Goal: Task Accomplishment & Management: Complete application form

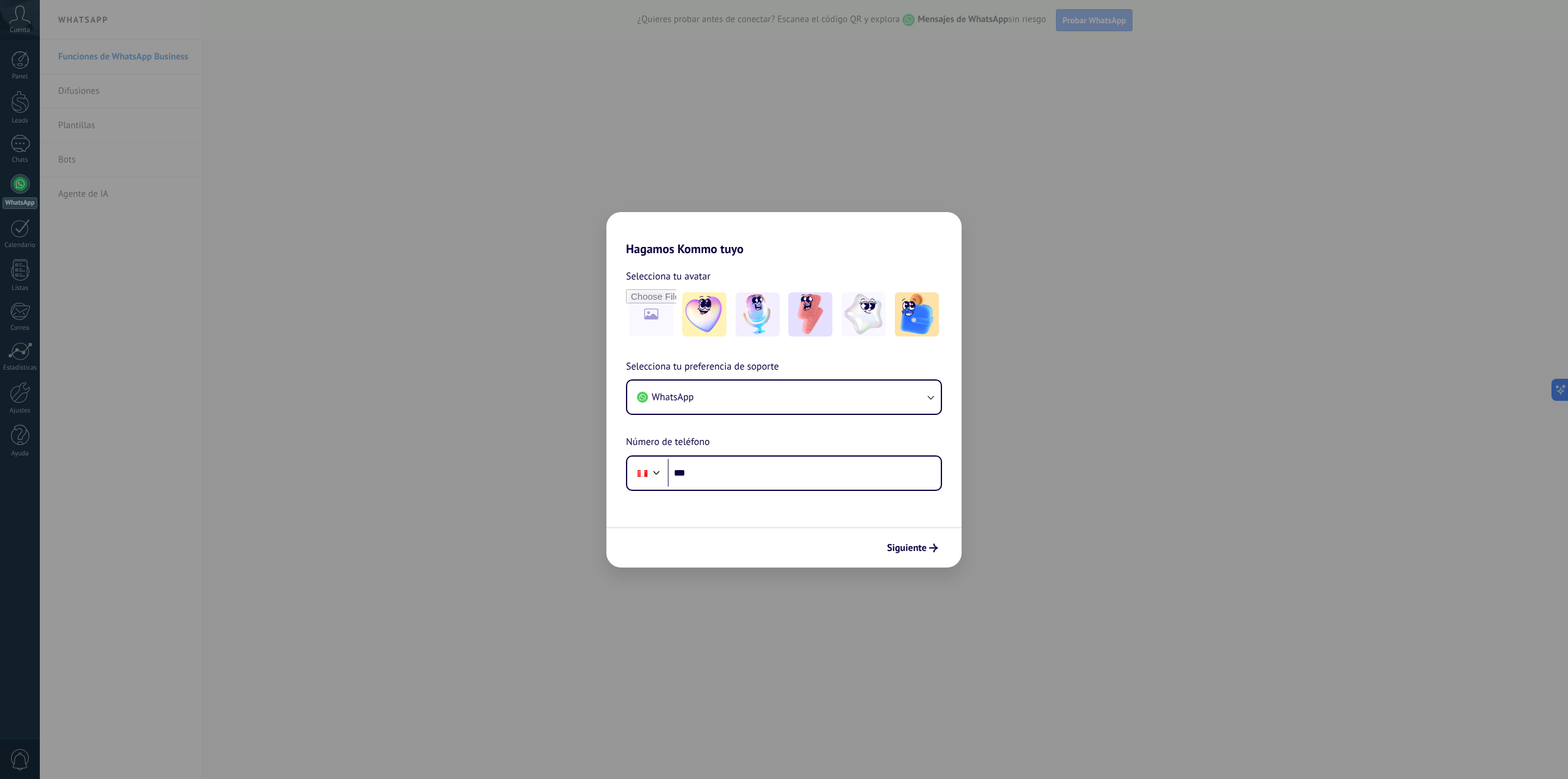
click at [1087, 342] on div "Hagamos Kommo tuyo Selecciona tu avatar Selecciona tu preferencia de soporte Wh…" at bounding box center [784, 390] width 1568 height 779
click at [932, 415] on div "WhatsApp" at bounding box center [784, 397] width 316 height 36
click at [929, 405] on button "WhatsApp" at bounding box center [784, 397] width 314 height 33
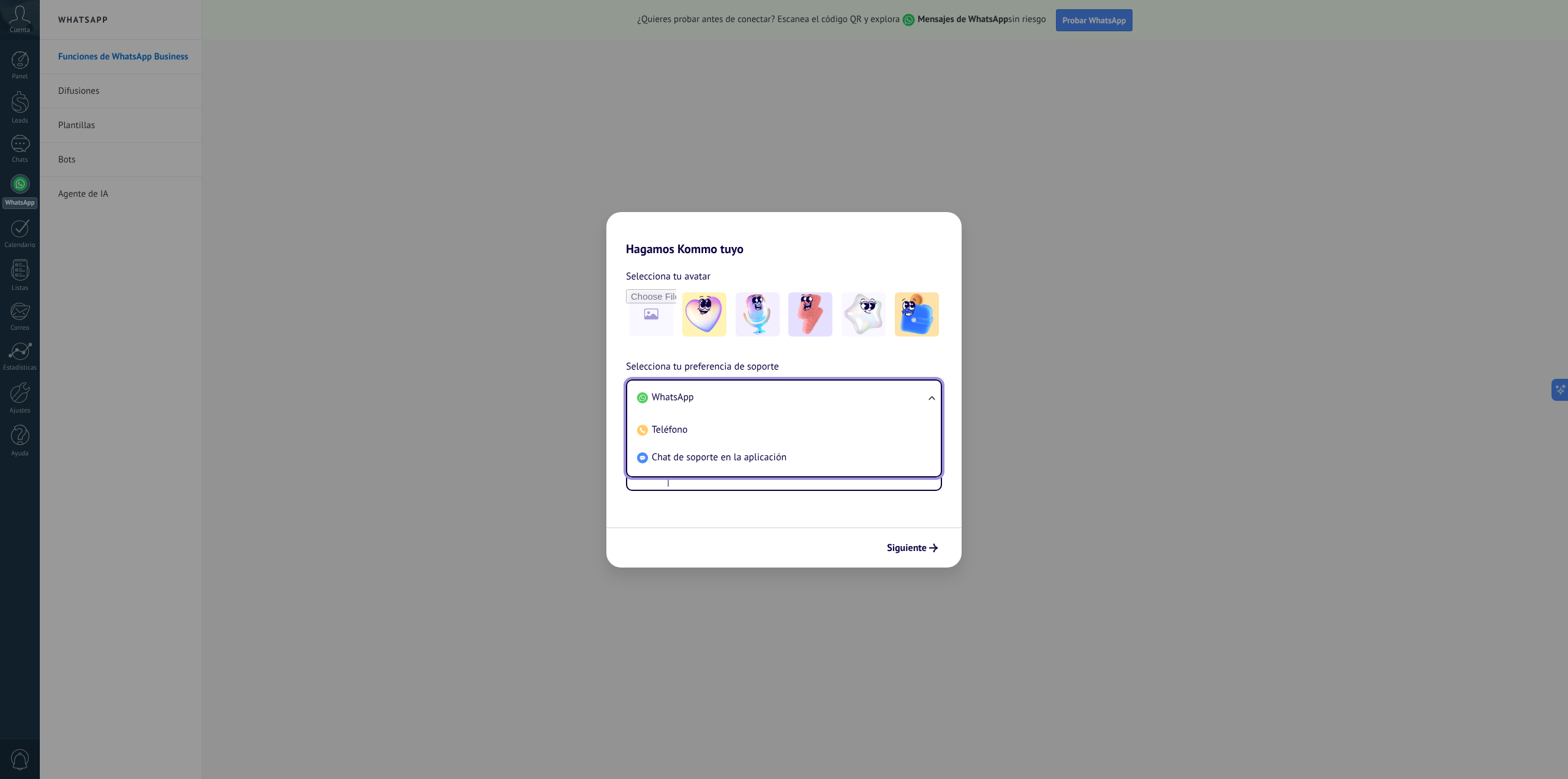
click at [1182, 321] on div "Hagamos Kommo tuyo Selecciona tu avatar Selecciona tu preferencia de soporte Wh…" at bounding box center [784, 390] width 1568 height 779
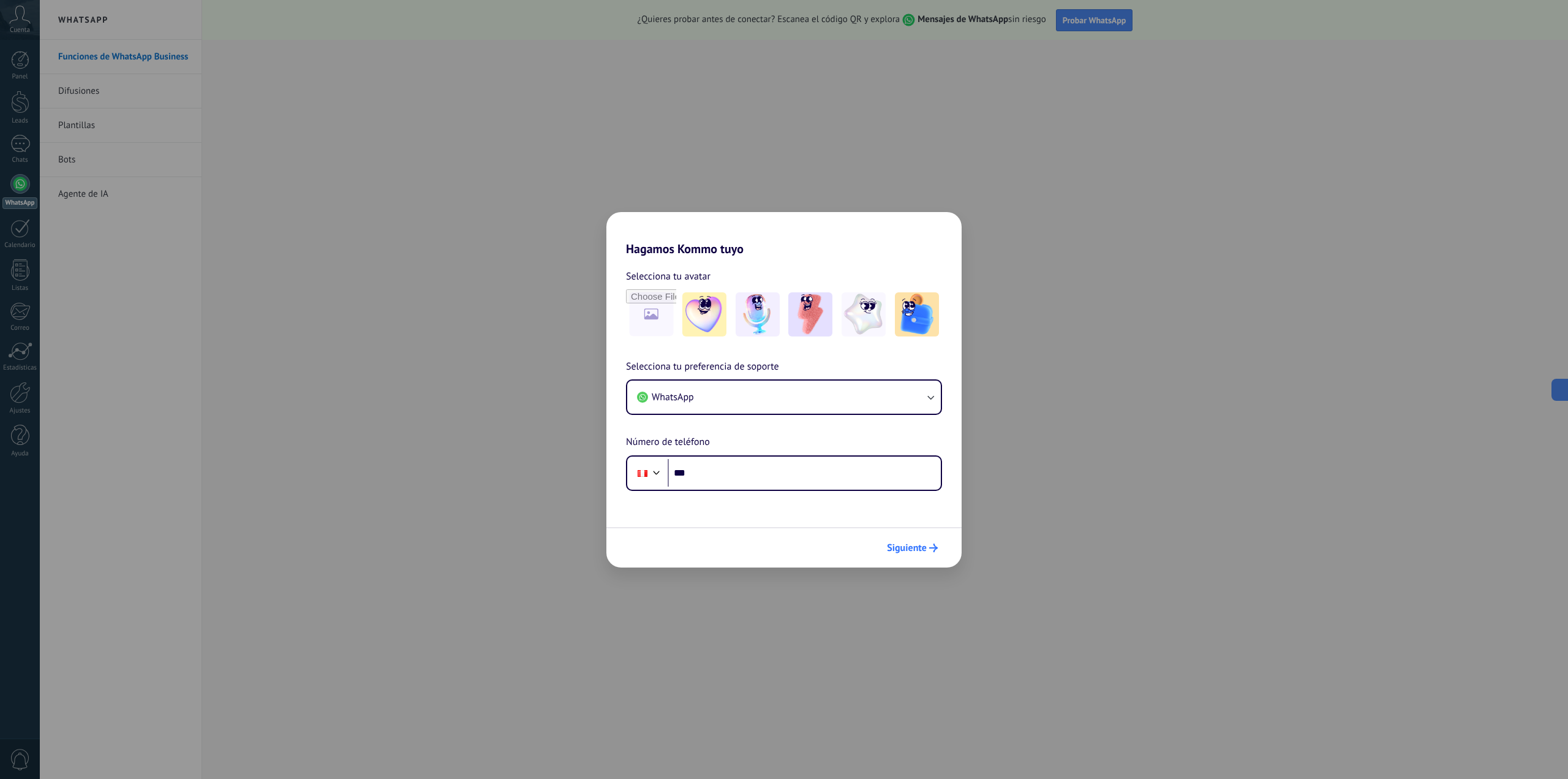
click at [904, 544] on span "Siguiente" at bounding box center [907, 548] width 40 height 9
